Goal: Task Accomplishment & Management: Use online tool/utility

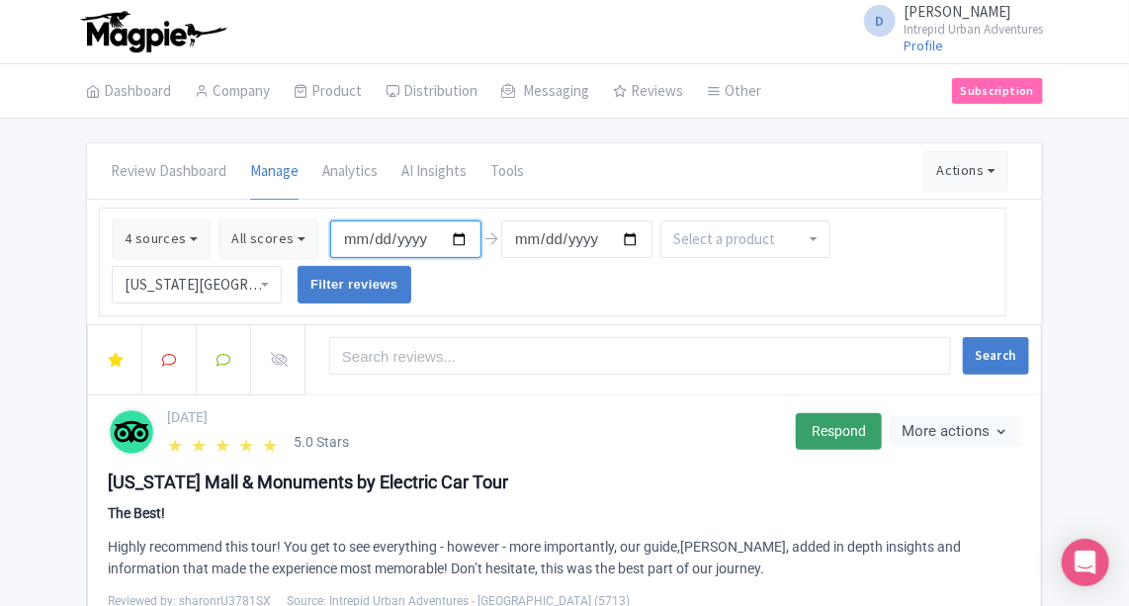
click at [448, 235] on input "[DATE]" at bounding box center [405, 239] width 151 height 38
type input "[DATE]"
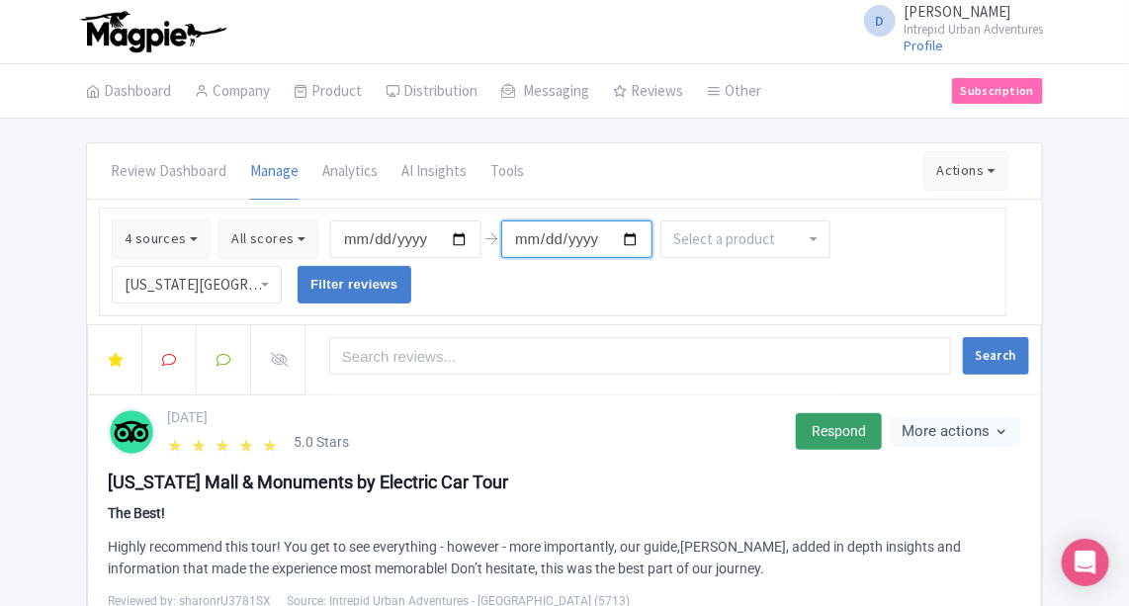
click at [622, 238] on input "[DATE]" at bounding box center [576, 239] width 151 height 38
type input "[DATE]"
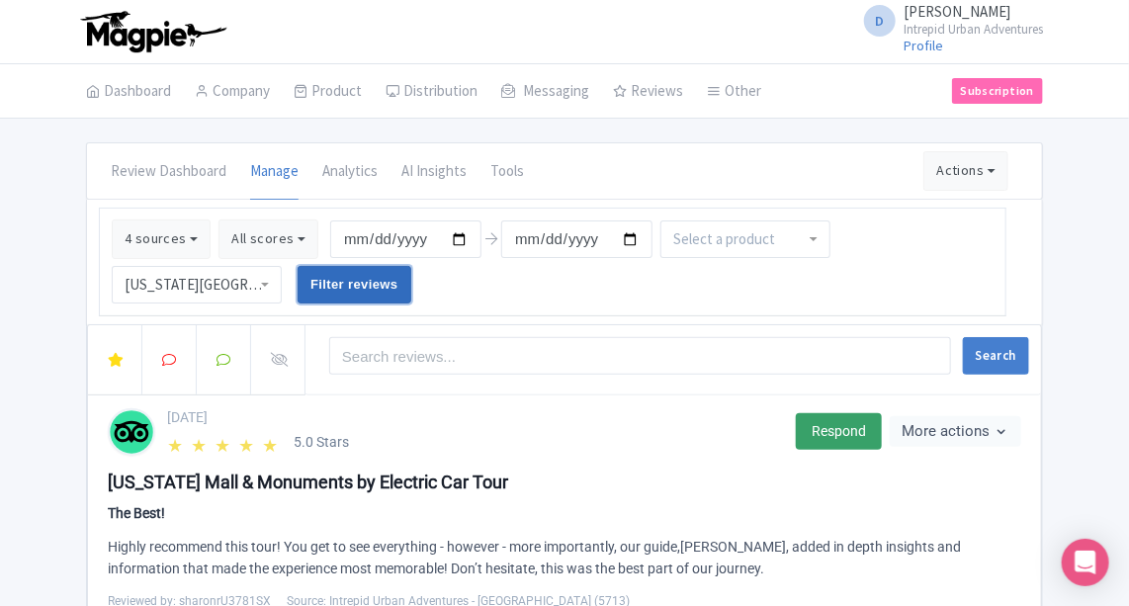
click at [343, 278] on input "Filter reviews" at bounding box center [355, 285] width 114 height 38
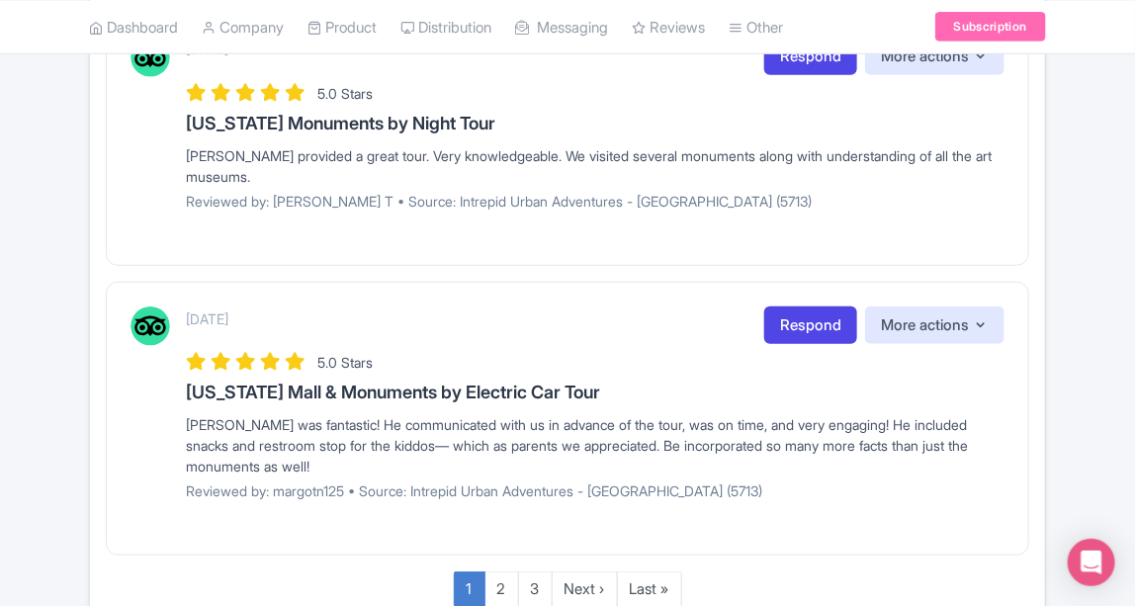
scroll to position [2613, 0]
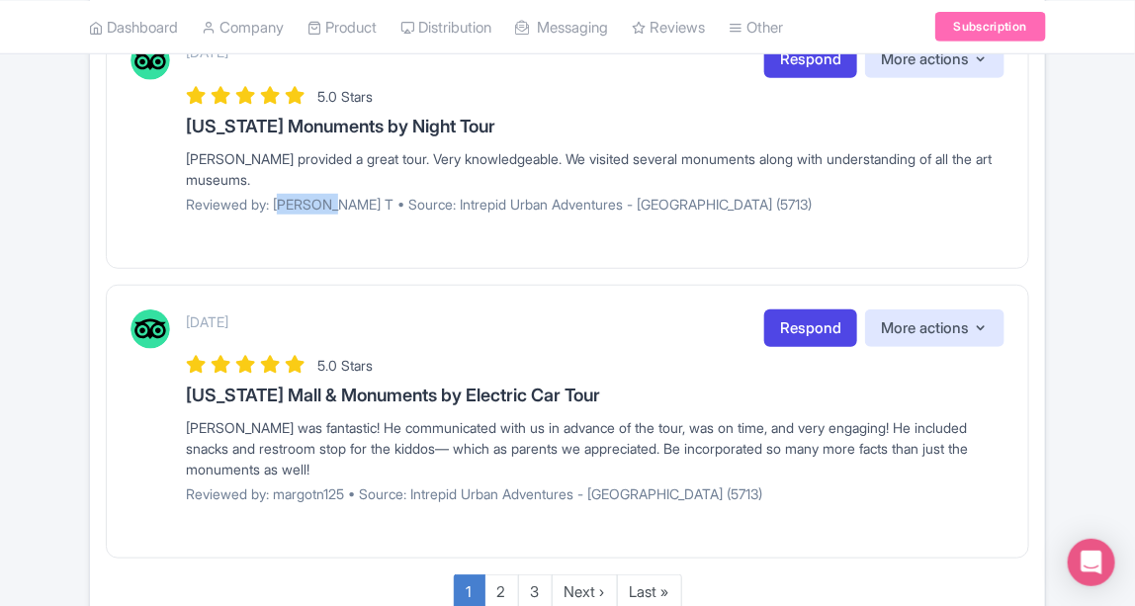
drag, startPoint x: 275, startPoint y: 209, endPoint x: 331, endPoint y: 215, distance: 56.8
click at [331, 214] on p "Reviewed by: [PERSON_NAME] T • Source: Intrepid Urban Adventures - [GEOGRAPHIC_…" at bounding box center [595, 204] width 818 height 21
copy p "[PERSON_NAME] T"
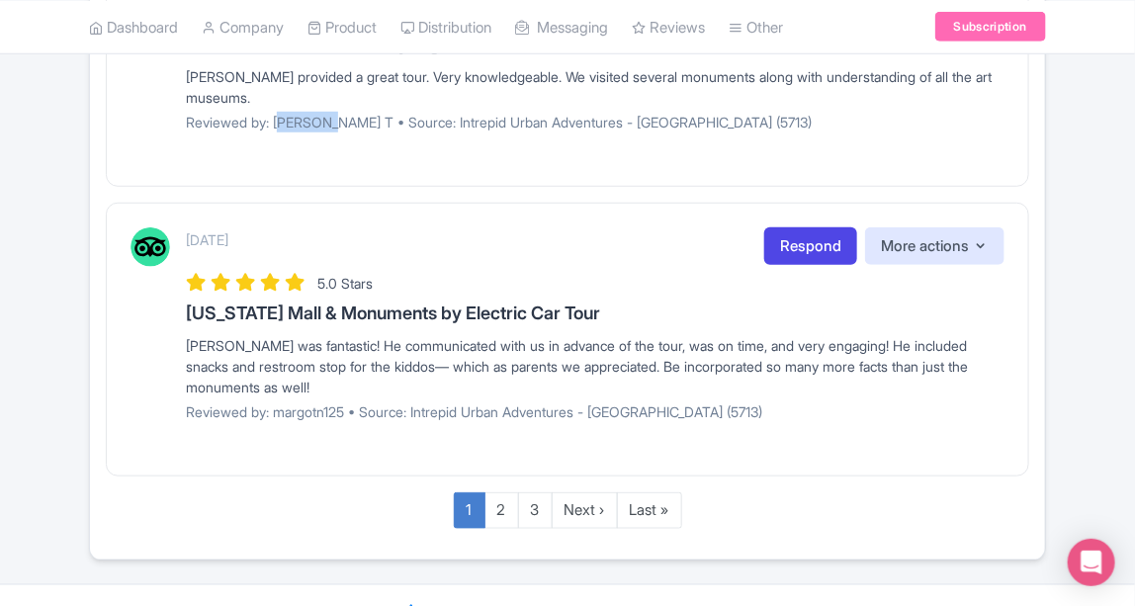
scroll to position [2732, 0]
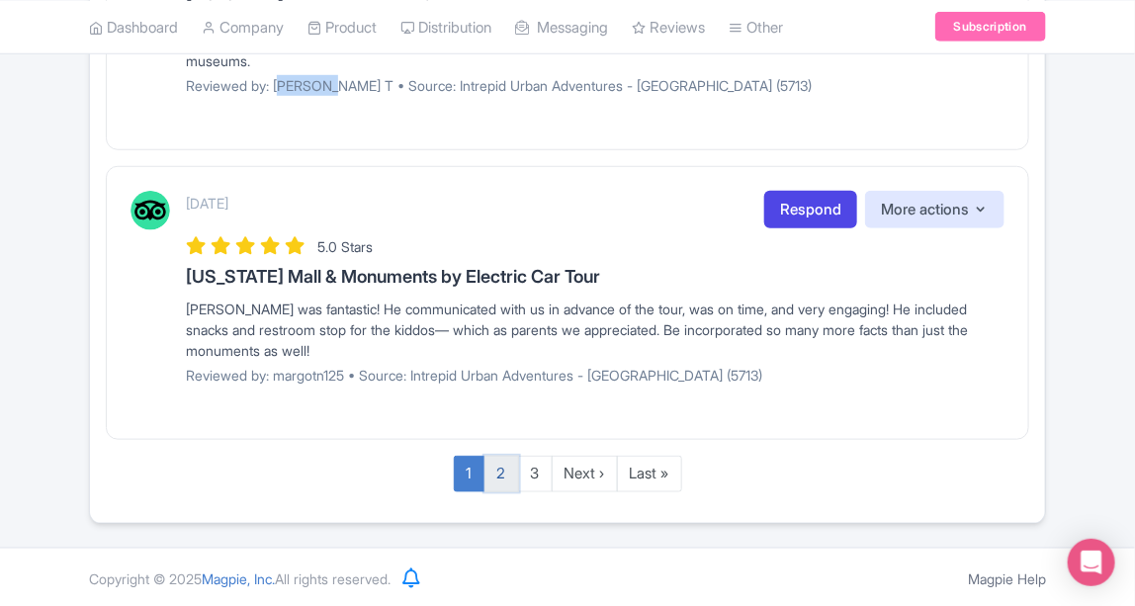
click at [505, 473] on link "2" at bounding box center [501, 474] width 35 height 37
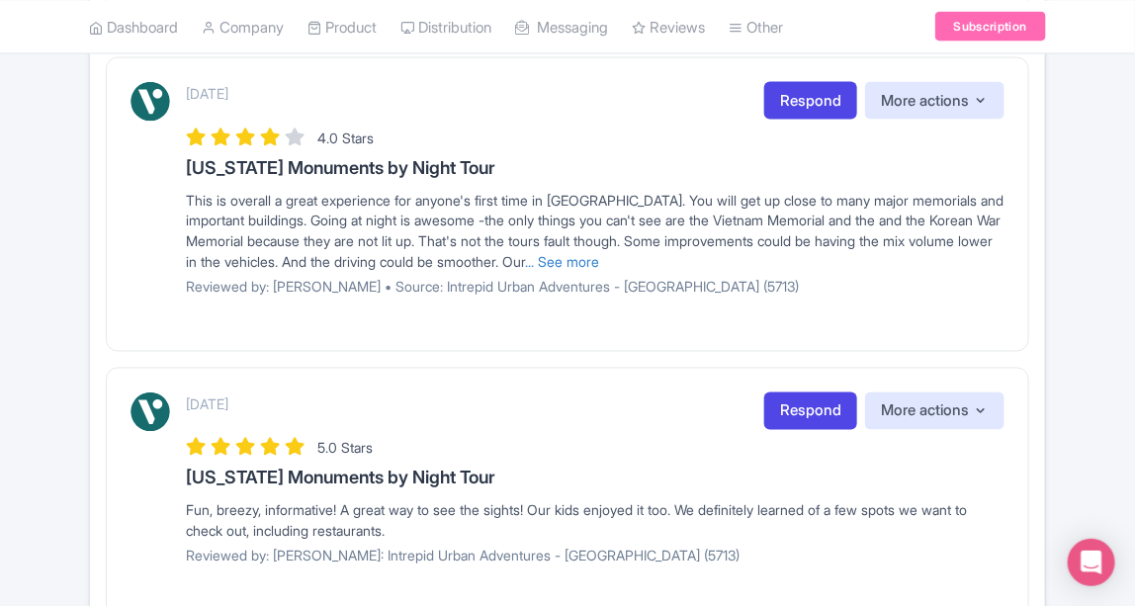
scroll to position [959, 0]
click at [599, 253] on link "... See more" at bounding box center [562, 261] width 74 height 17
